Goal: Task Accomplishment & Management: Use online tool/utility

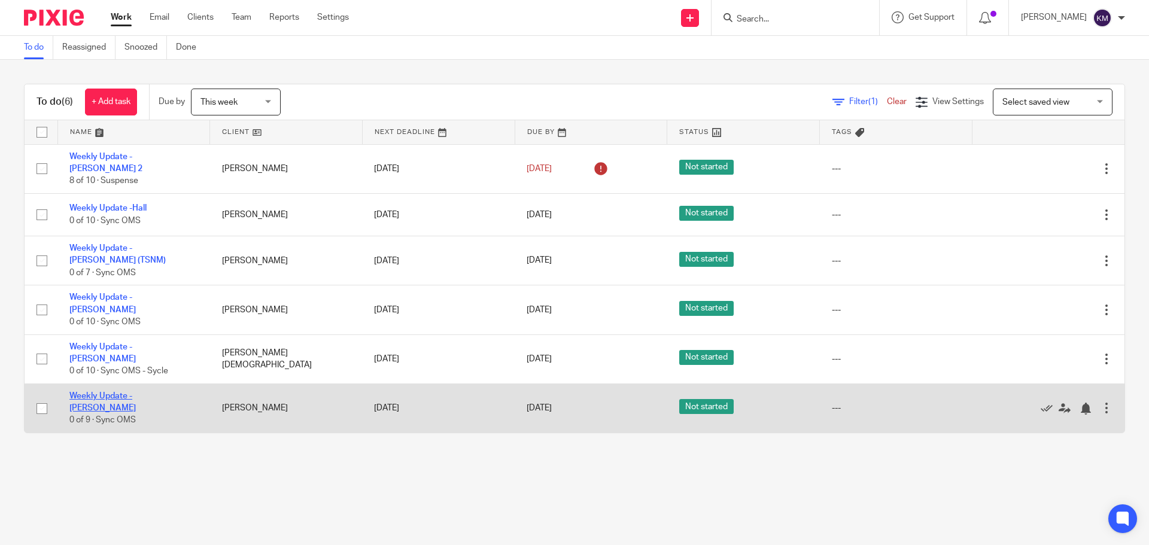
click at [136, 392] on link "Weekly Update - [PERSON_NAME]" at bounding box center [102, 402] width 66 height 20
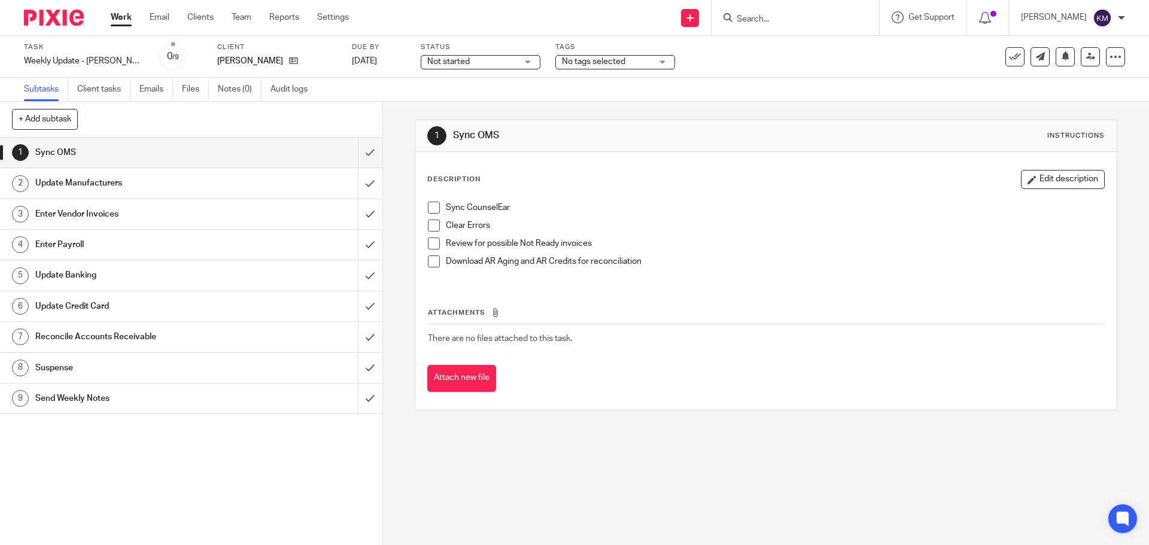
click at [432, 205] on span at bounding box center [434, 208] width 12 height 12
click at [428, 228] on span at bounding box center [434, 226] width 12 height 12
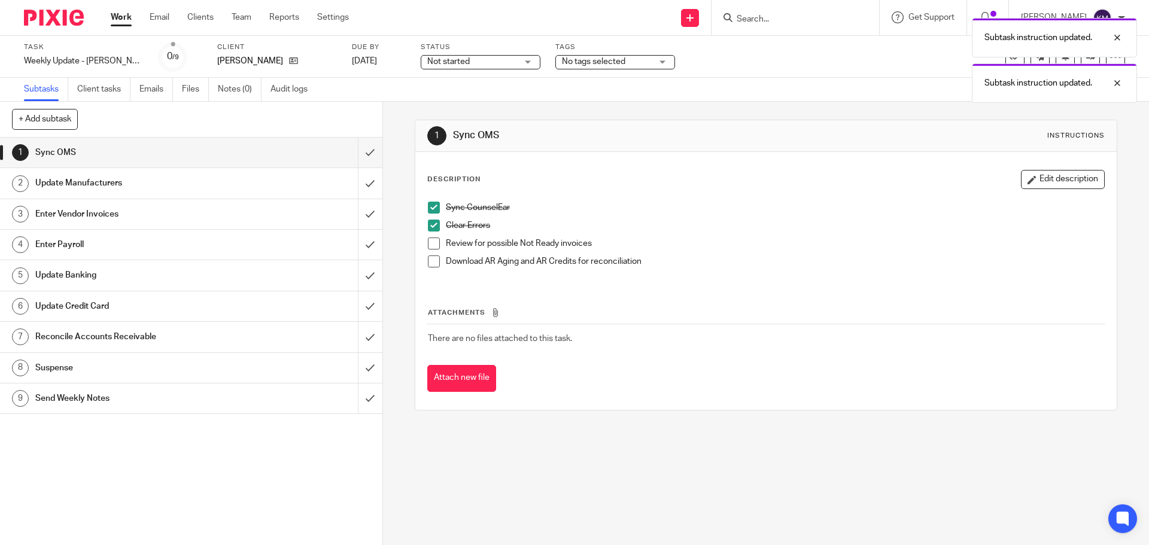
click at [430, 247] on span at bounding box center [434, 244] width 12 height 12
drag, startPoint x: 432, startPoint y: 261, endPoint x: 399, endPoint y: 212, distance: 58.6
click at [432, 260] on span at bounding box center [434, 261] width 12 height 12
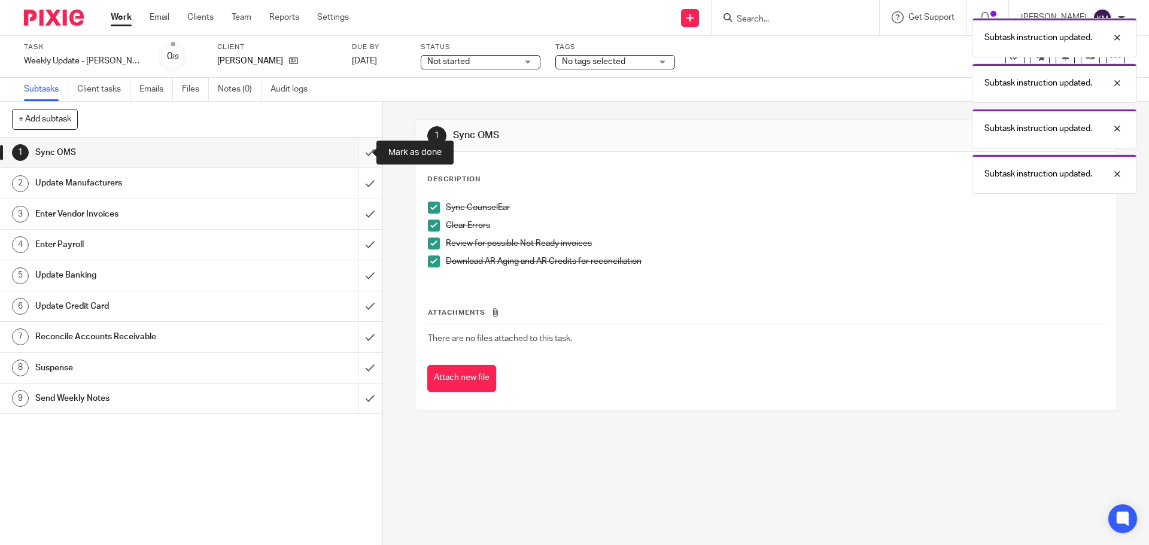
click at [361, 153] on input "submit" at bounding box center [191, 153] width 382 height 30
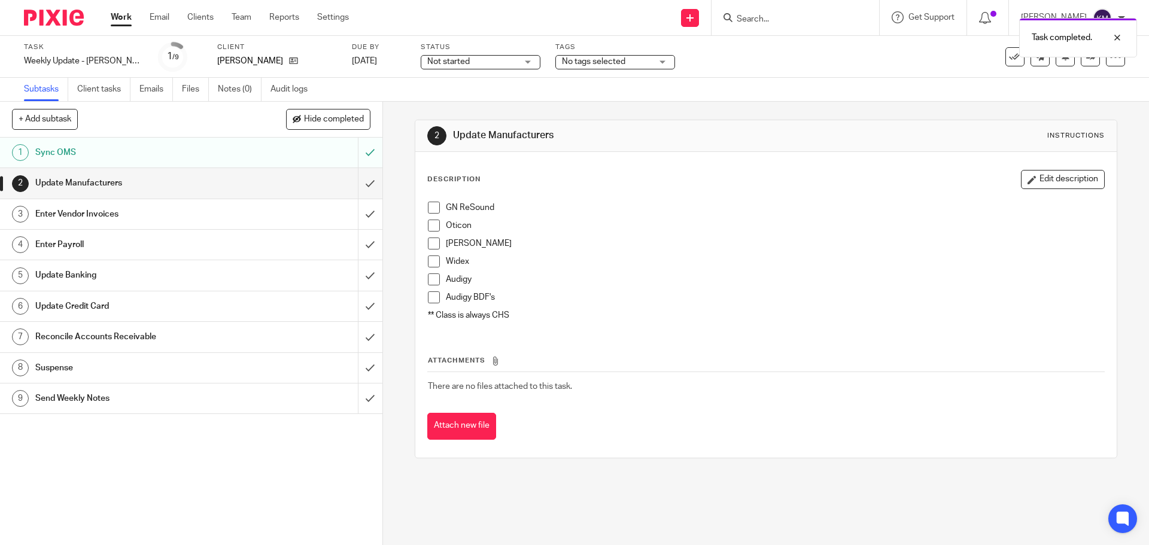
click at [434, 209] on span at bounding box center [434, 208] width 12 height 12
click at [433, 229] on span at bounding box center [434, 226] width 12 height 12
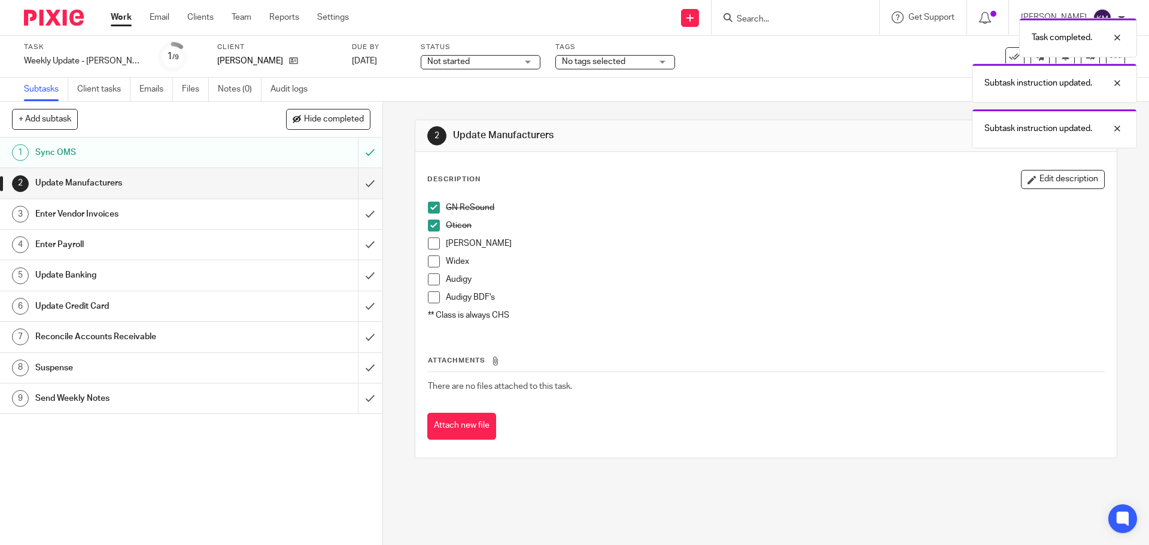
click at [431, 246] on span at bounding box center [434, 244] width 12 height 12
click at [429, 264] on span at bounding box center [434, 261] width 12 height 12
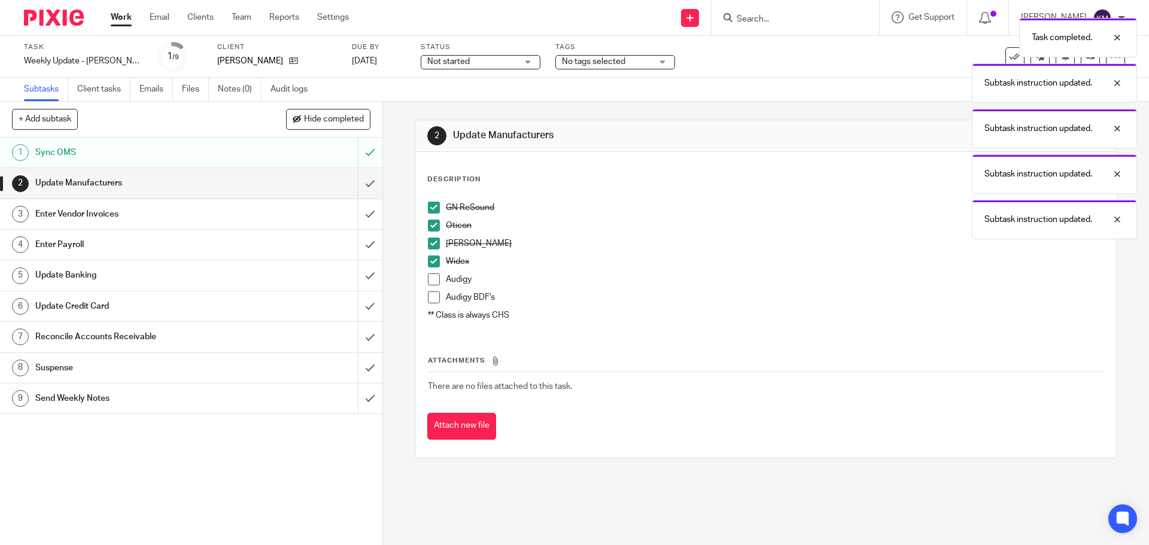
click at [429, 284] on span at bounding box center [434, 279] width 12 height 12
click at [431, 296] on span at bounding box center [434, 297] width 12 height 12
click at [361, 182] on input "submit" at bounding box center [191, 183] width 382 height 30
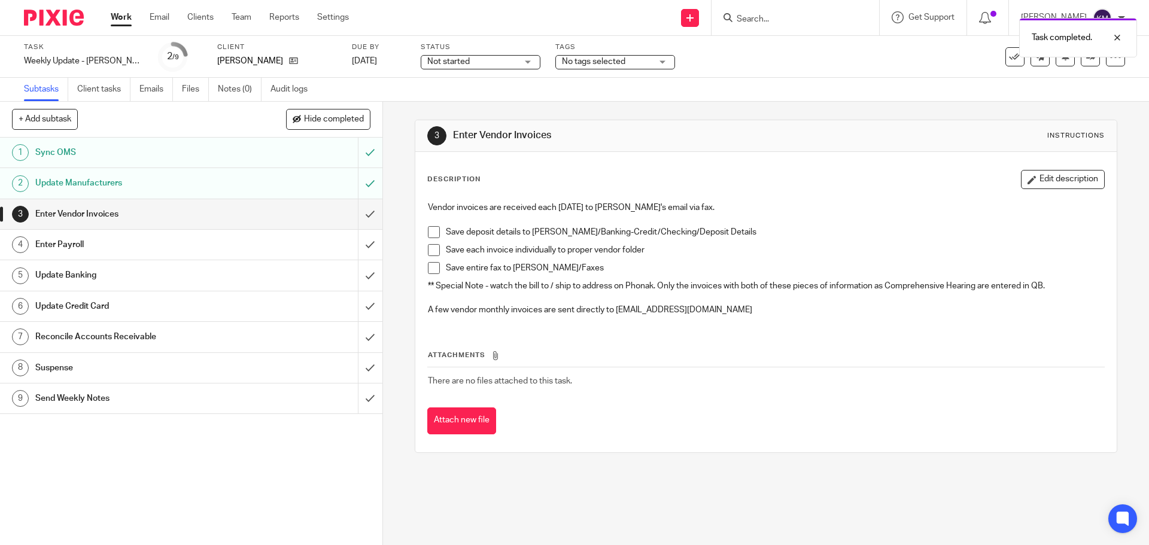
click at [431, 231] on span at bounding box center [434, 232] width 12 height 12
click at [430, 250] on span at bounding box center [434, 250] width 12 height 12
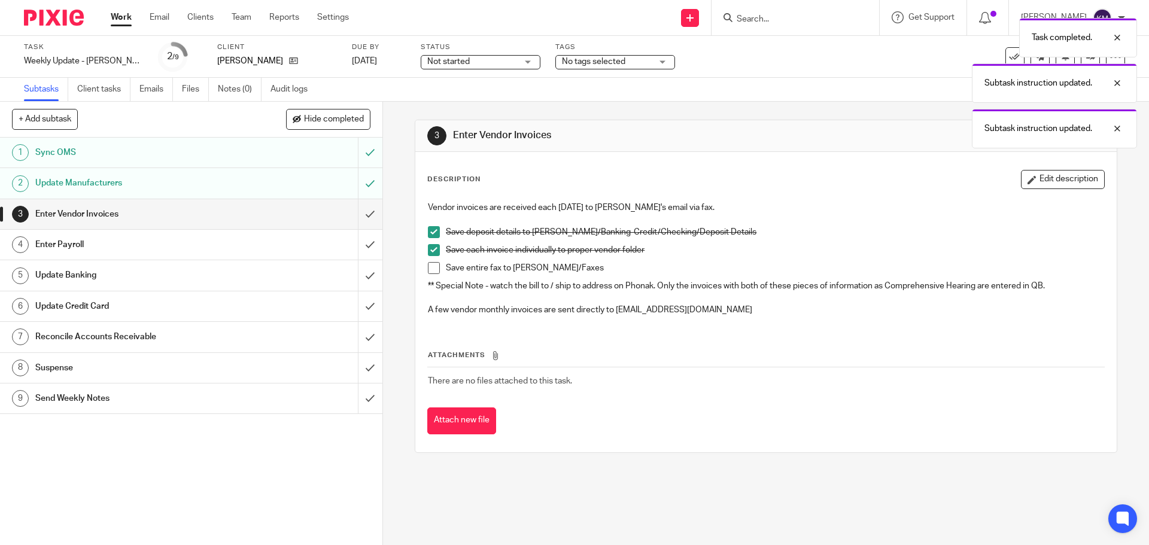
click at [430, 264] on span at bounding box center [434, 268] width 12 height 12
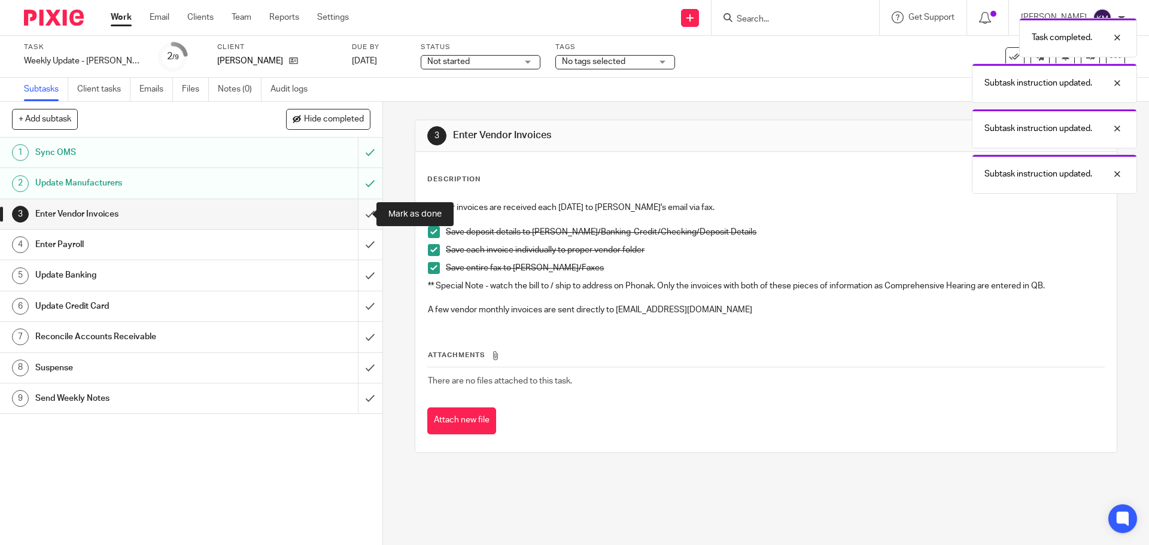
click at [358, 210] on input "submit" at bounding box center [191, 214] width 382 height 30
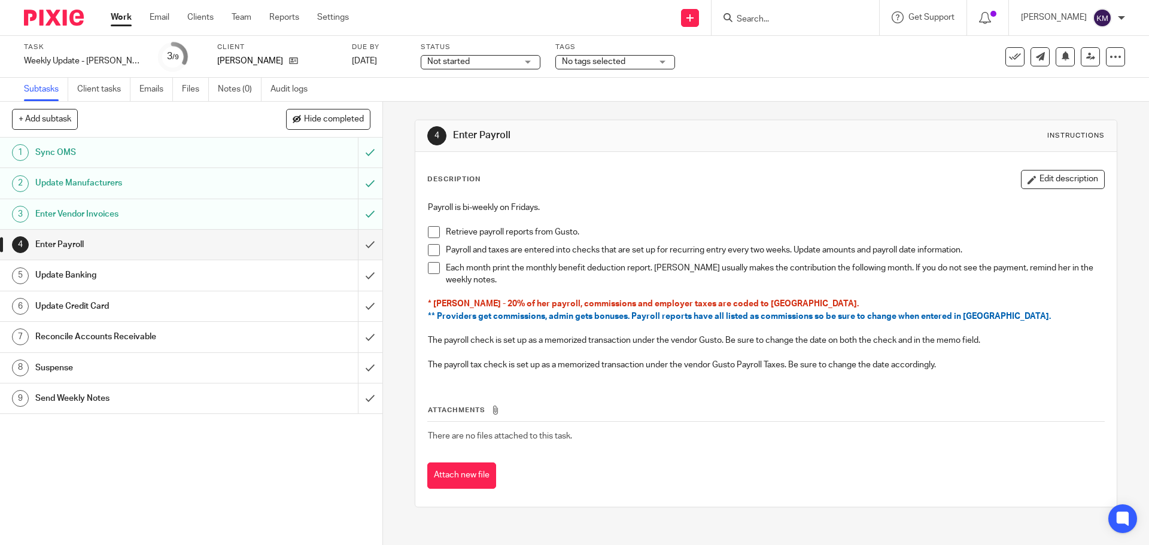
click at [428, 236] on span at bounding box center [434, 232] width 12 height 12
click at [431, 250] on span at bounding box center [434, 250] width 12 height 12
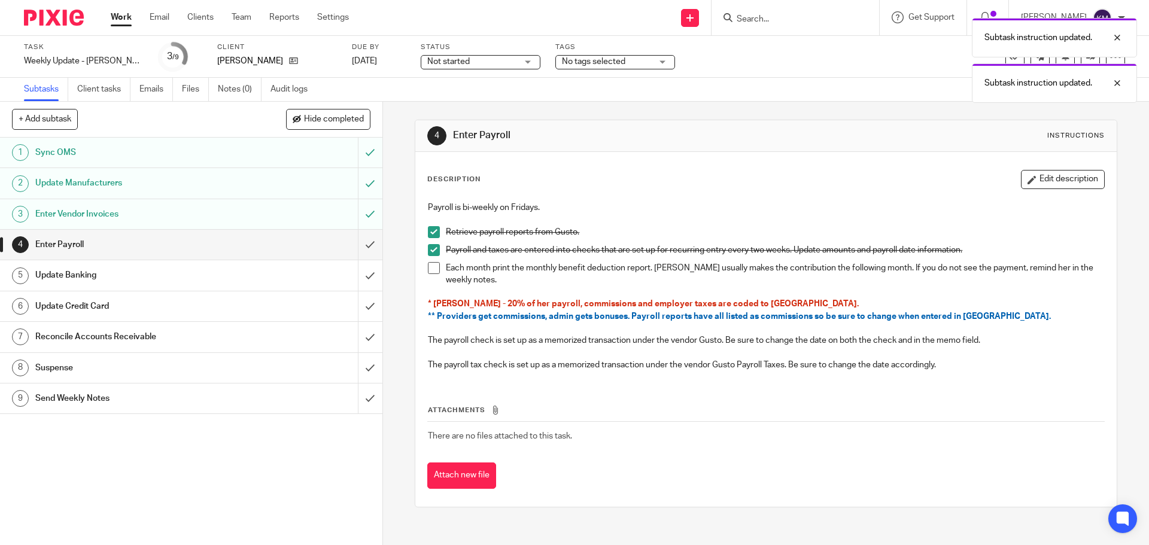
click at [428, 267] on span at bounding box center [434, 268] width 12 height 12
click at [357, 242] on input "submit" at bounding box center [191, 245] width 382 height 30
drag, startPoint x: 292, startPoint y: 269, endPoint x: 303, endPoint y: 236, distance: 34.8
click at [293, 267] on div "Update Banking" at bounding box center [190, 275] width 311 height 18
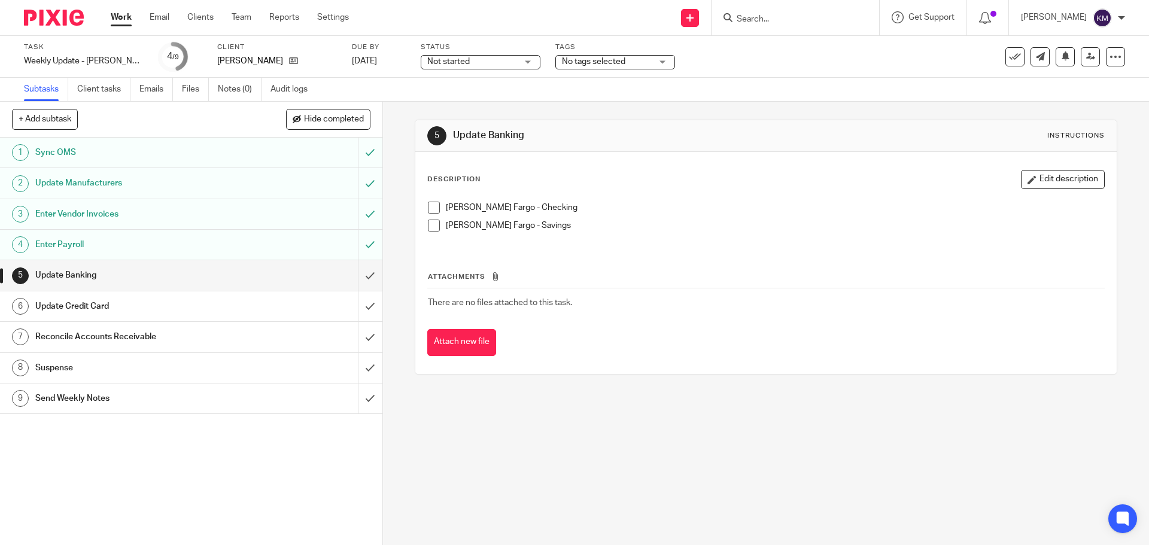
click at [428, 208] on span at bounding box center [434, 208] width 12 height 12
click at [428, 228] on span at bounding box center [434, 226] width 12 height 12
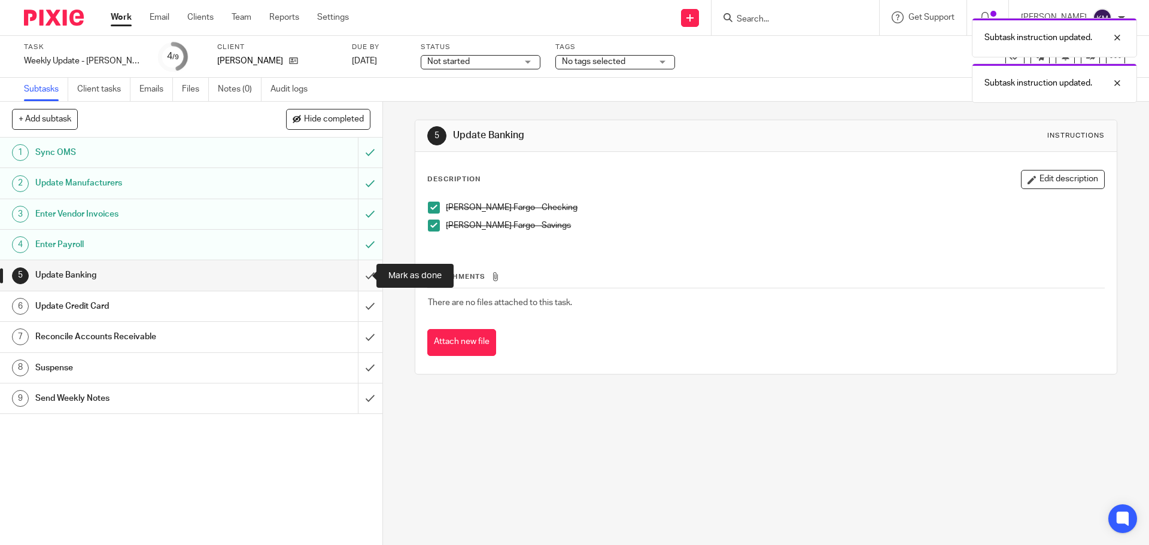
click at [363, 279] on input "submit" at bounding box center [191, 275] width 382 height 30
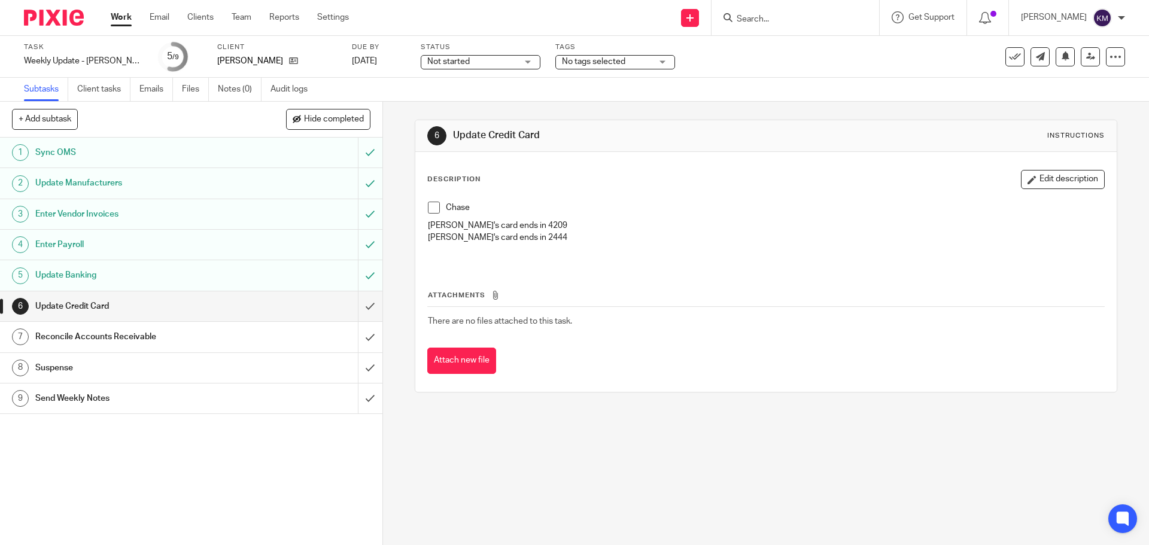
click at [429, 203] on span at bounding box center [434, 208] width 12 height 12
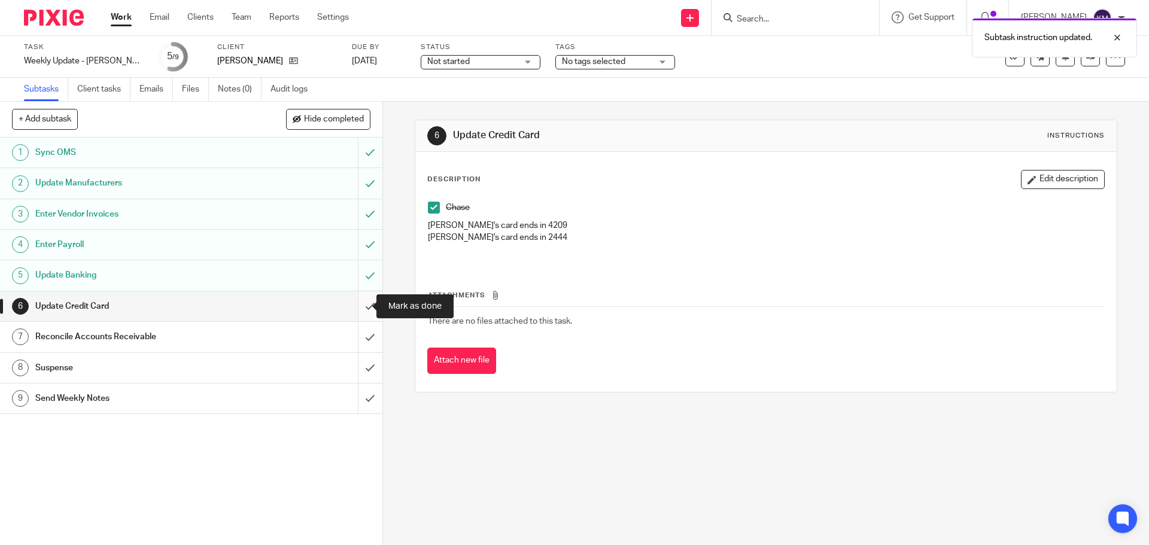
click at [359, 309] on input "submit" at bounding box center [191, 306] width 382 height 30
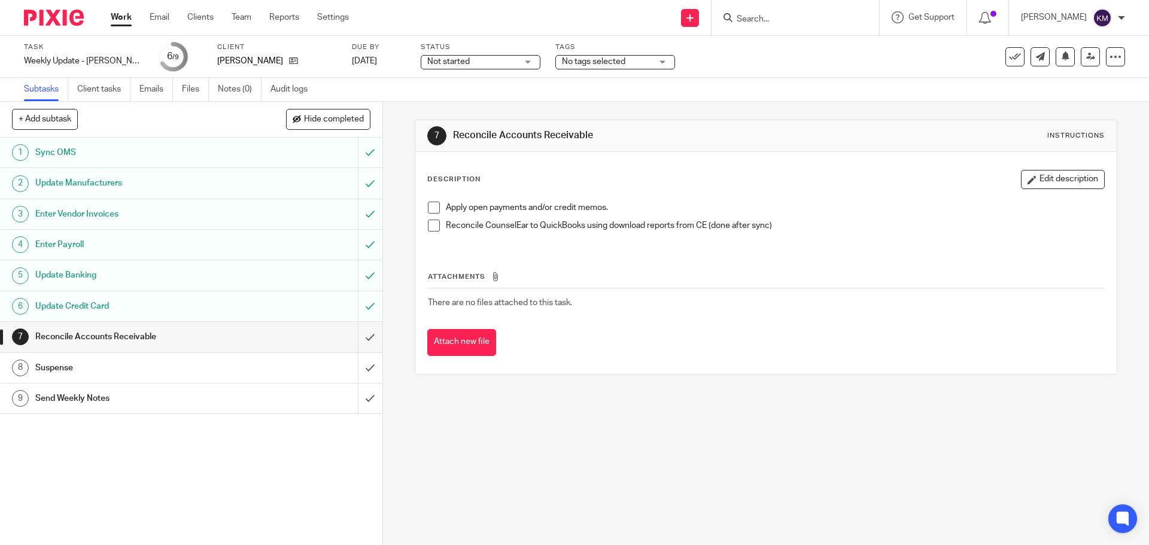
click at [430, 207] on span at bounding box center [434, 208] width 12 height 12
click at [433, 223] on span at bounding box center [434, 226] width 12 height 12
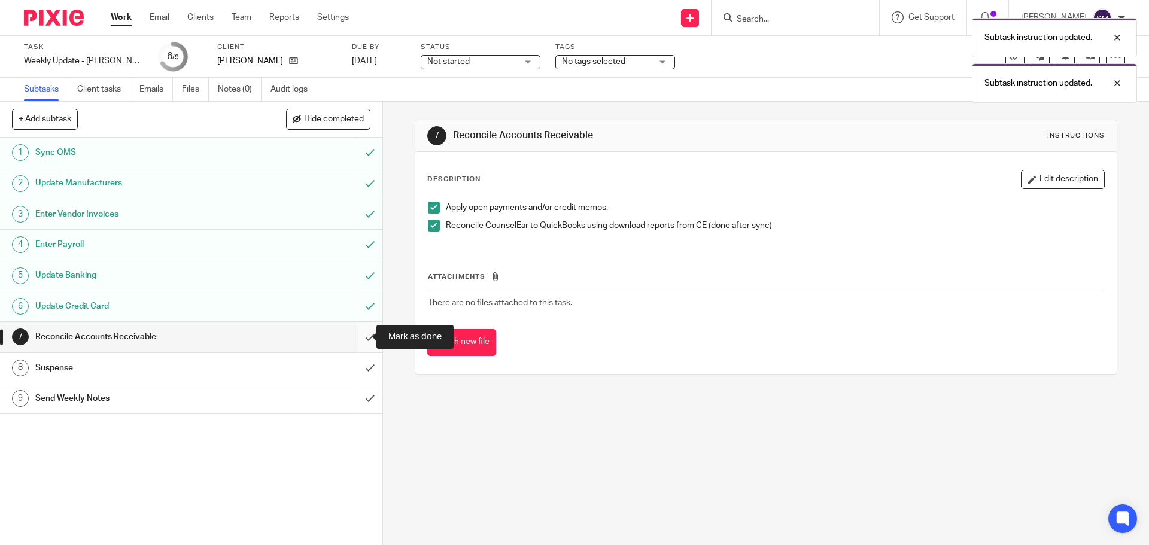
click at [361, 339] on input "submit" at bounding box center [191, 337] width 382 height 30
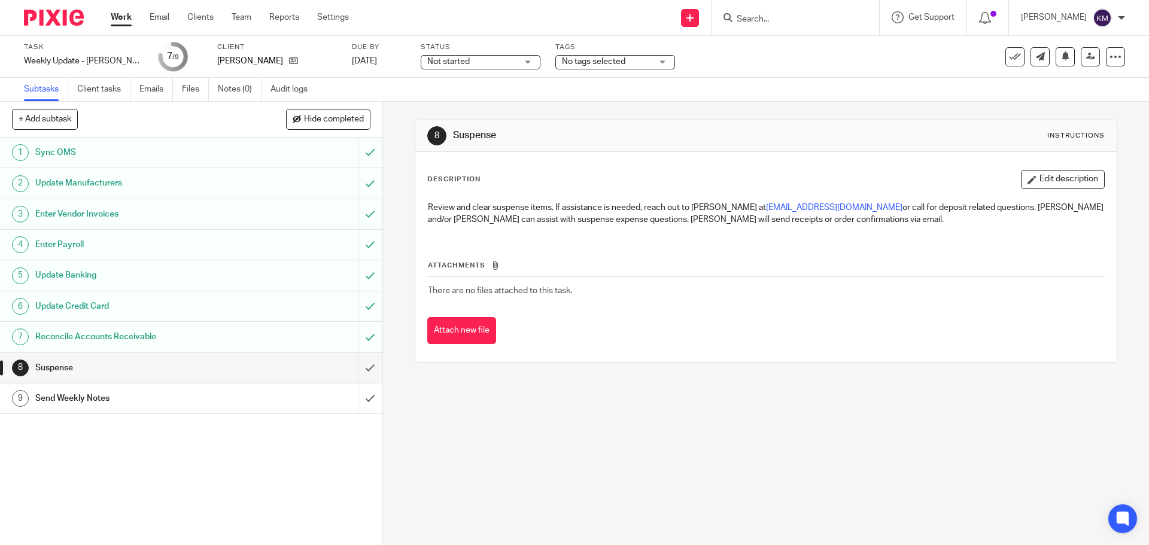
click at [295, 236] on div "Enter Payroll" at bounding box center [190, 245] width 311 height 18
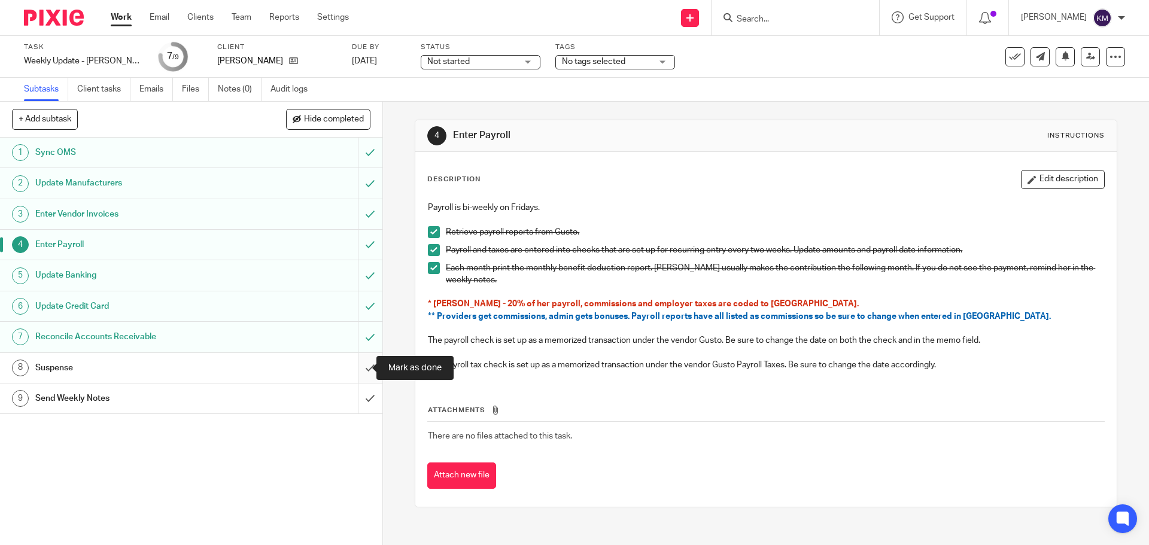
click at [355, 367] on input "submit" at bounding box center [191, 368] width 382 height 30
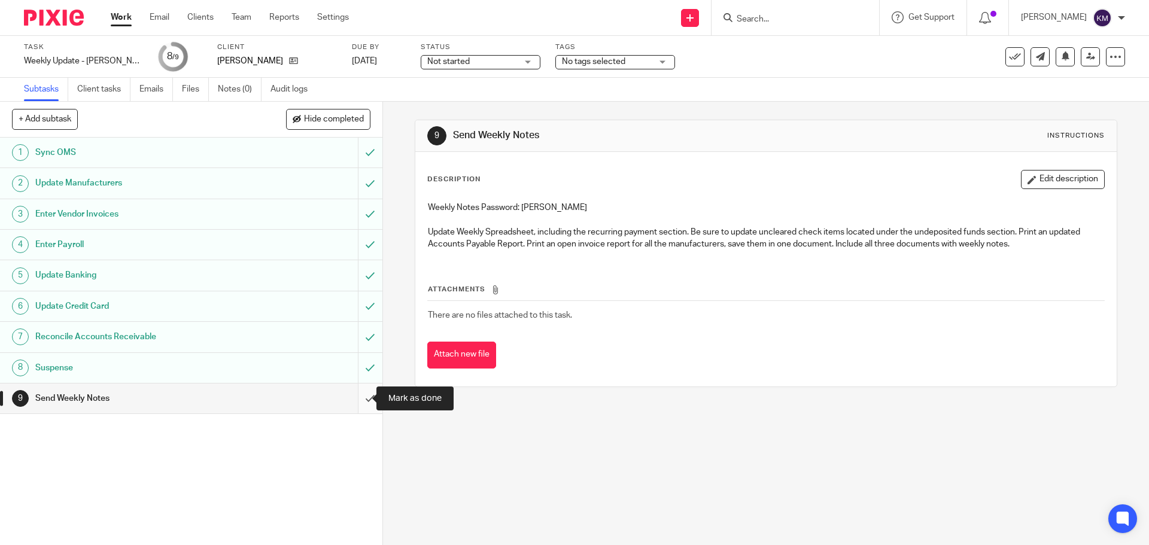
click at [354, 398] on input "submit" at bounding box center [191, 399] width 382 height 30
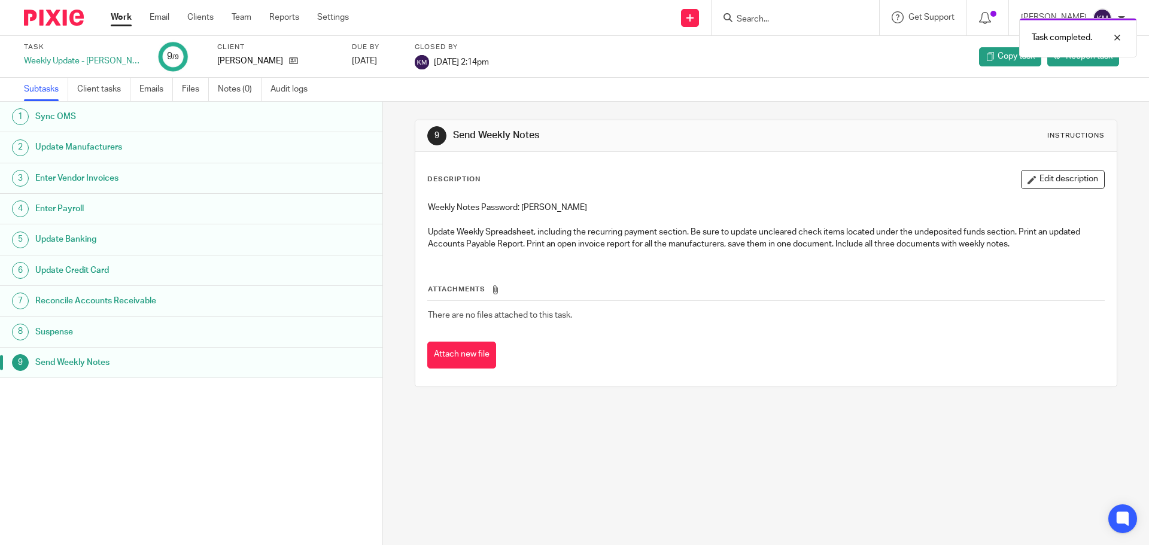
click at [117, 14] on link "Work" at bounding box center [121, 17] width 21 height 12
